Goal: Transaction & Acquisition: Purchase product/service

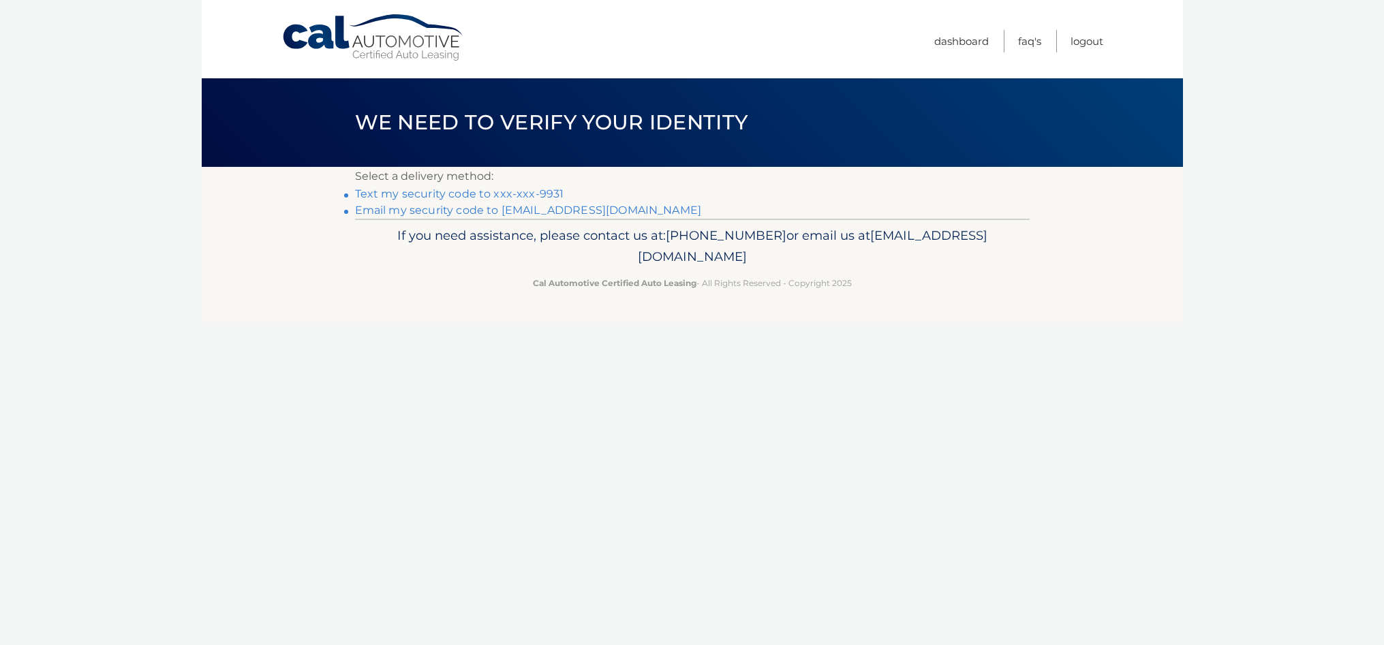
click at [446, 195] on link "Text my security code to xxx-xxx-9931" at bounding box center [459, 193] width 209 height 13
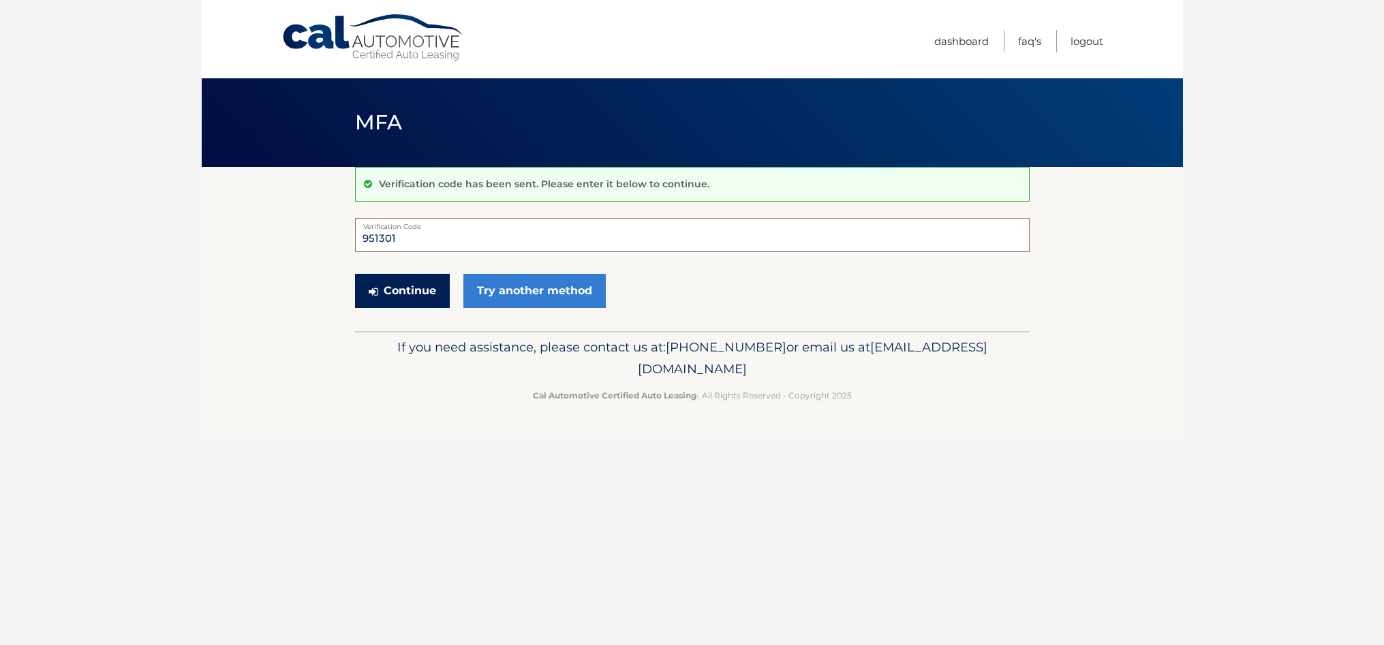
type input "951301"
click at [416, 300] on button "Continue" at bounding box center [402, 291] width 95 height 34
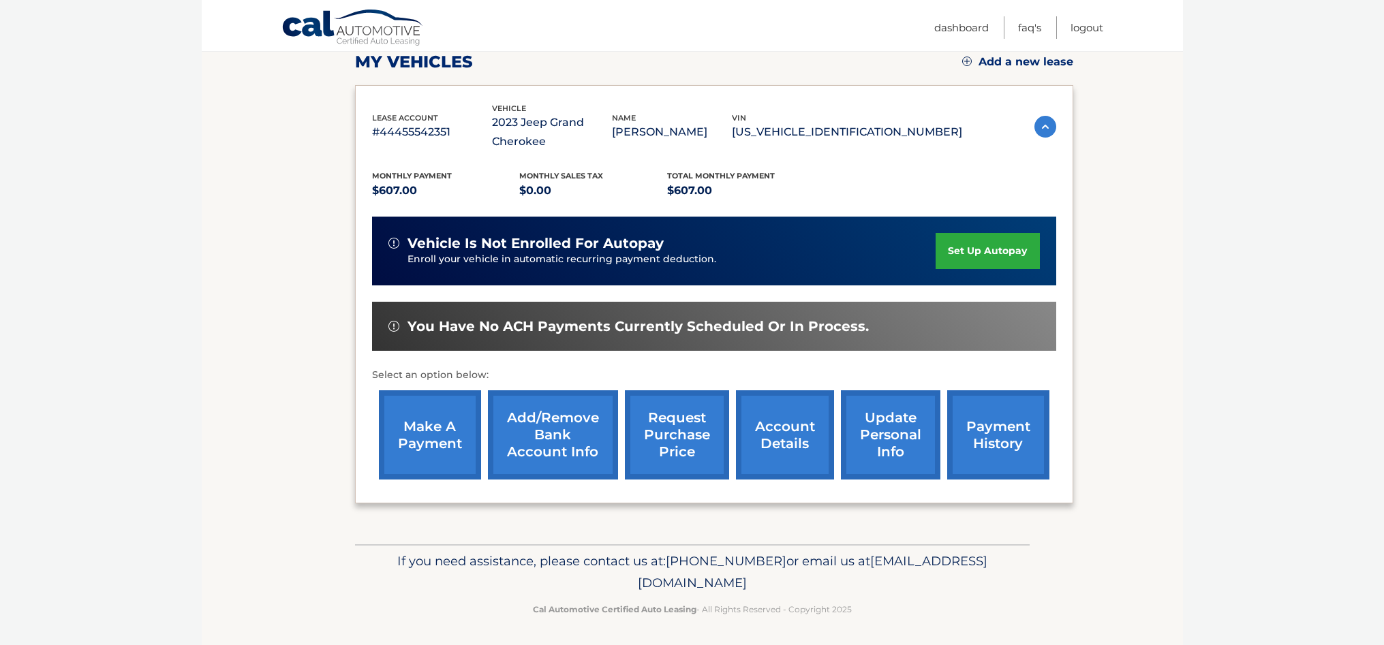
scroll to position [196, 0]
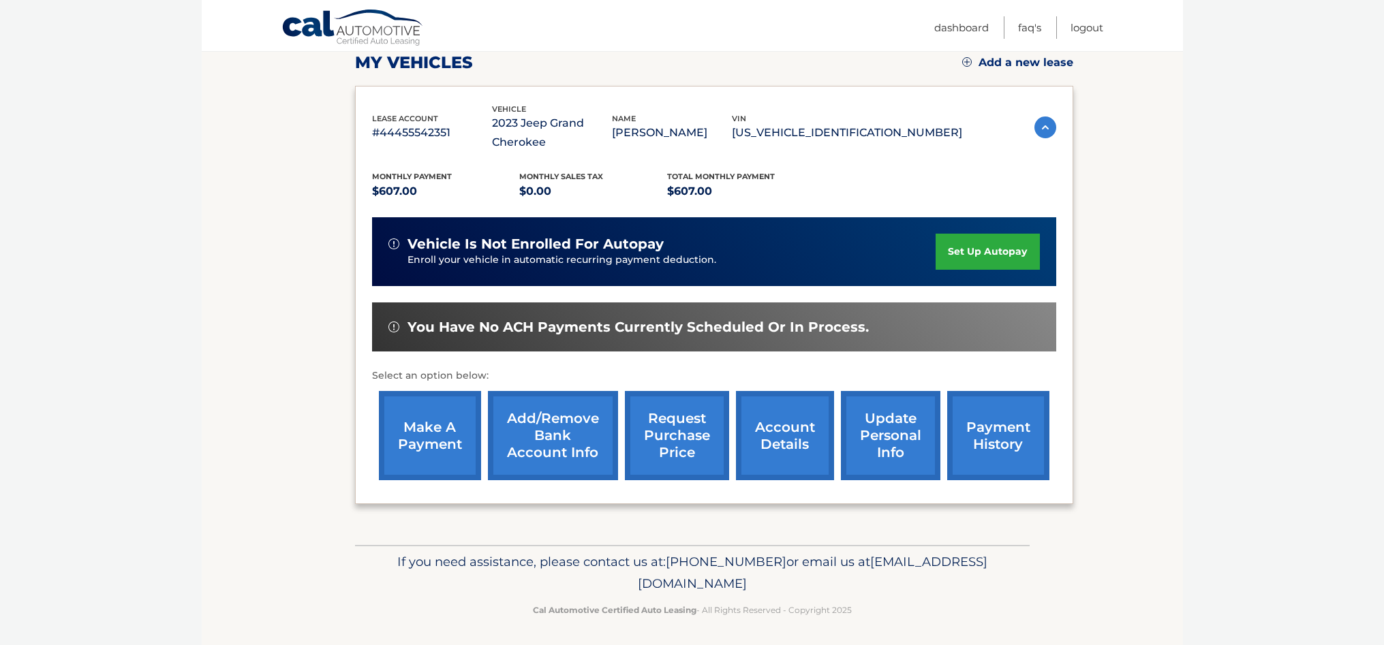
click at [995, 420] on link "payment history" at bounding box center [998, 435] width 102 height 89
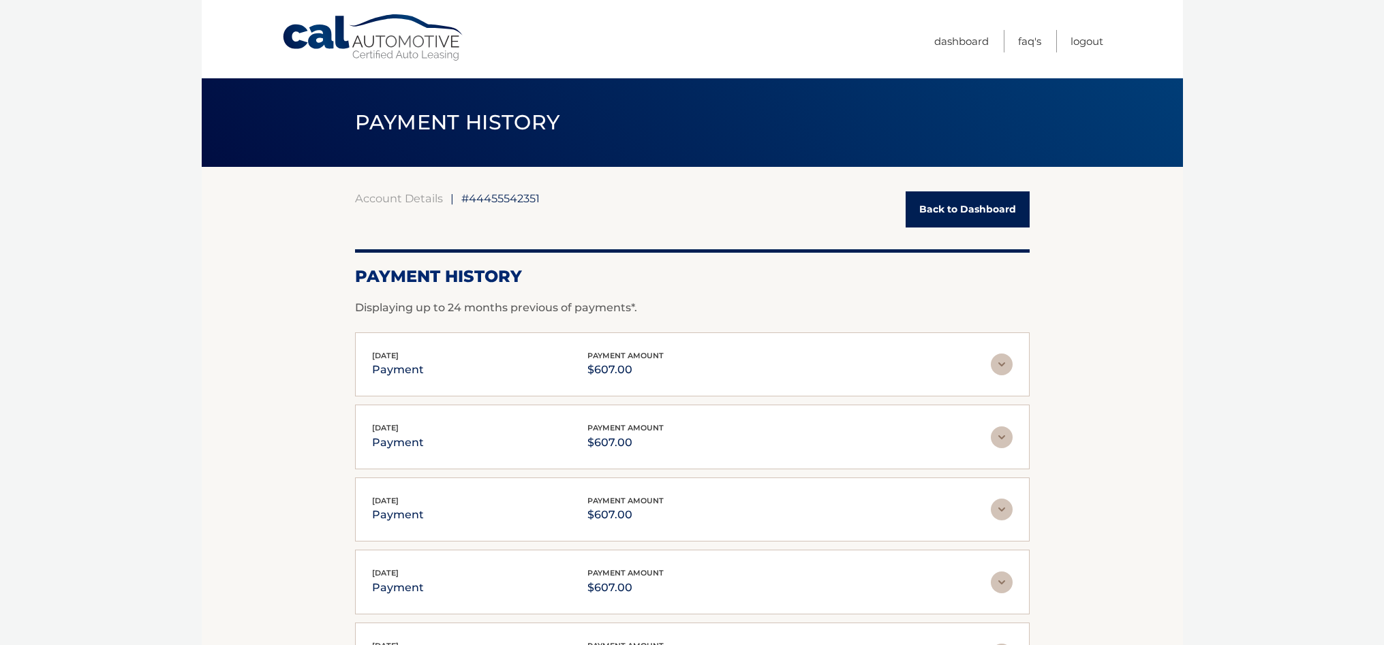
click at [952, 206] on link "Back to Dashboard" at bounding box center [967, 209] width 124 height 36
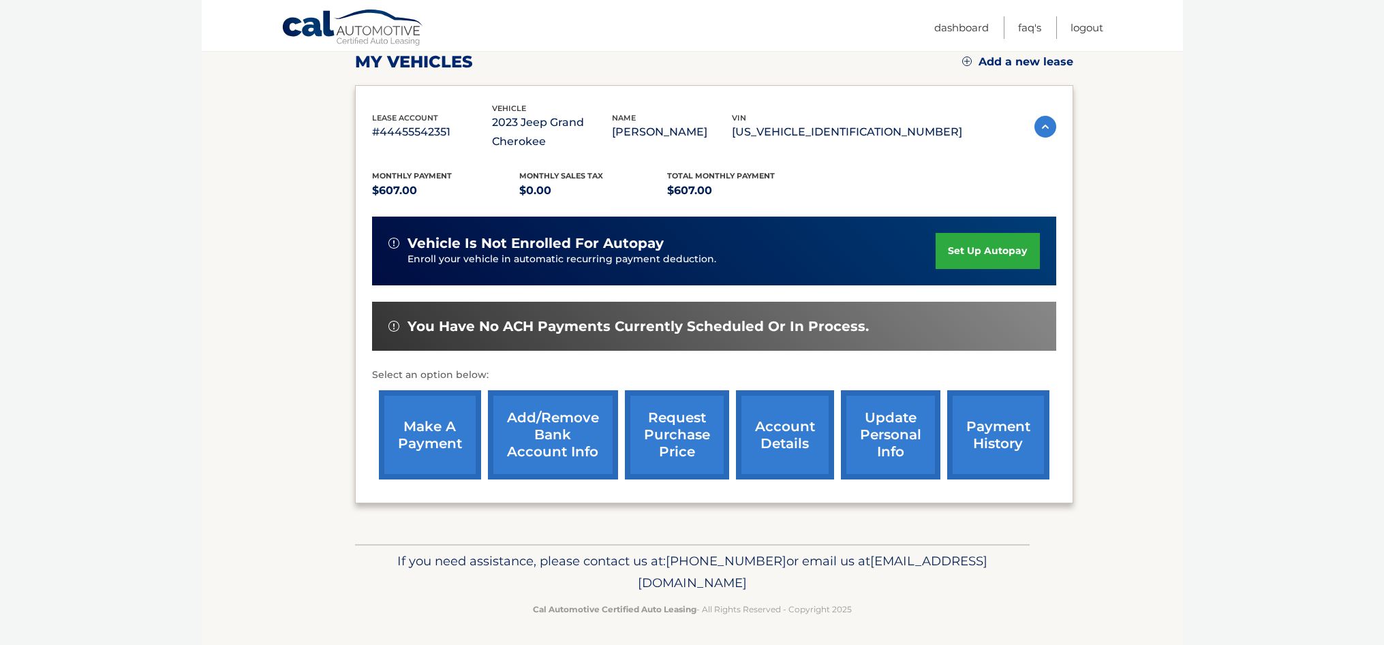
scroll to position [196, 0]
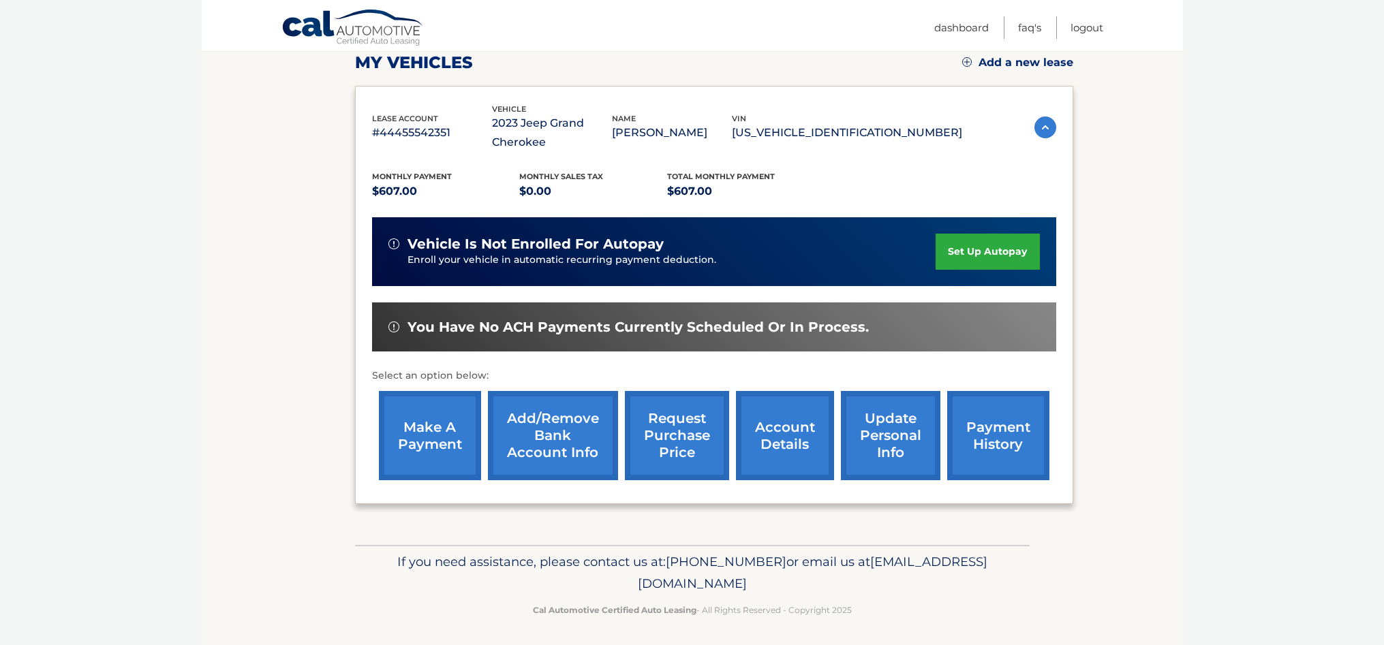
click at [443, 451] on link "make a payment" at bounding box center [430, 435] width 102 height 89
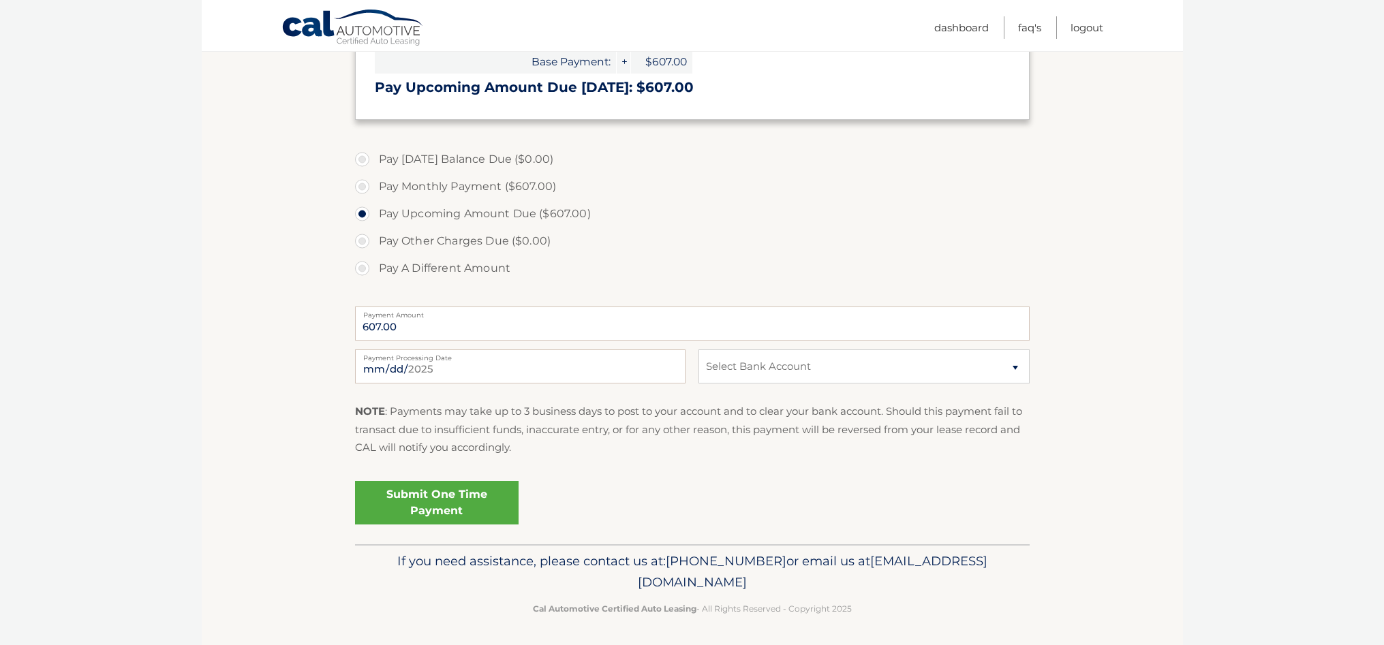
scroll to position [325, 0]
select select "NTRjM2Q0N2QtNGEwZS00NmMzLTkzMDItMzljOThjNmI3NDU2"
click at [467, 495] on link "Submit One Time Payment" at bounding box center [436, 504] width 163 height 44
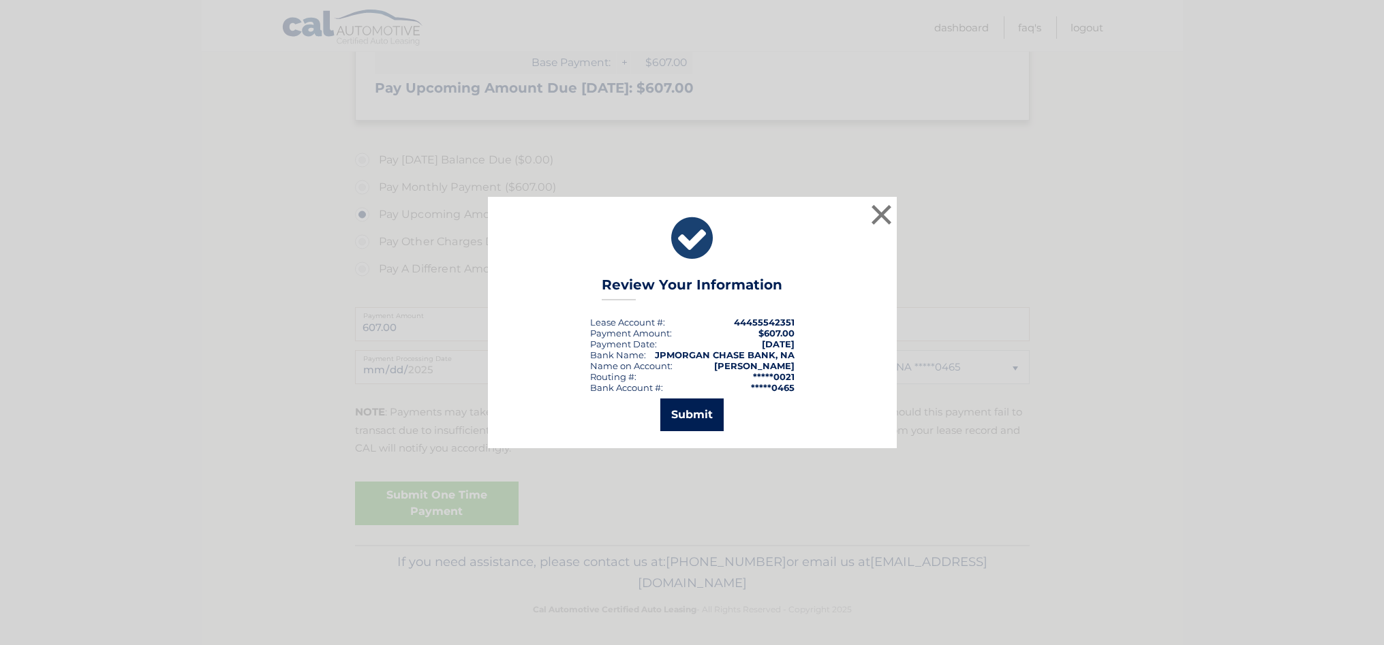
click at [688, 412] on button "Submit" at bounding box center [691, 415] width 63 height 33
